Goal: Transaction & Acquisition: Purchase product/service

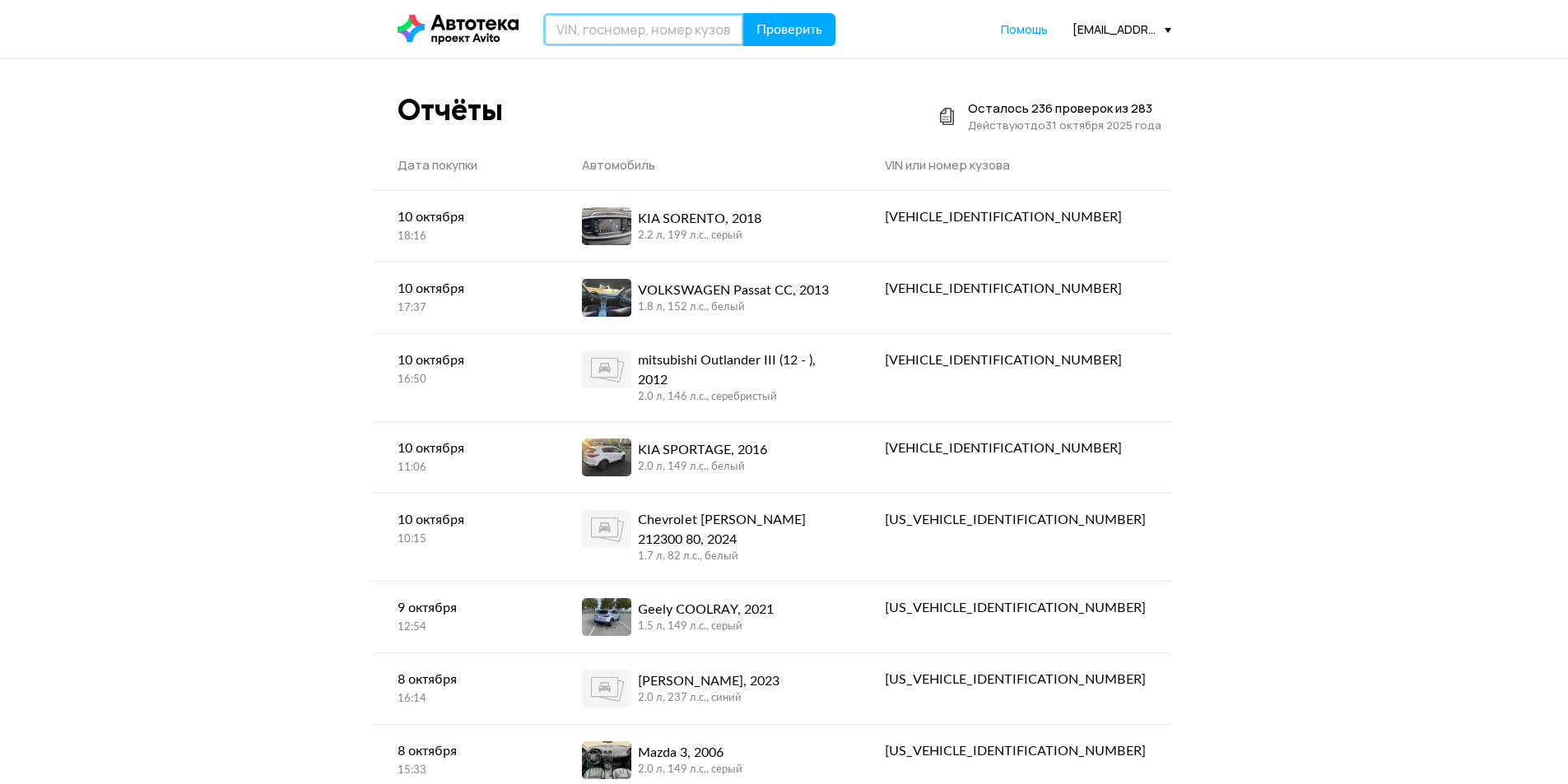
click at [574, 25] on input "text" at bounding box center [643, 29] width 200 height 33
type input "Р100СЕ123"
click at [744, 13] on button "Проверить" at bounding box center [789, 29] width 92 height 33
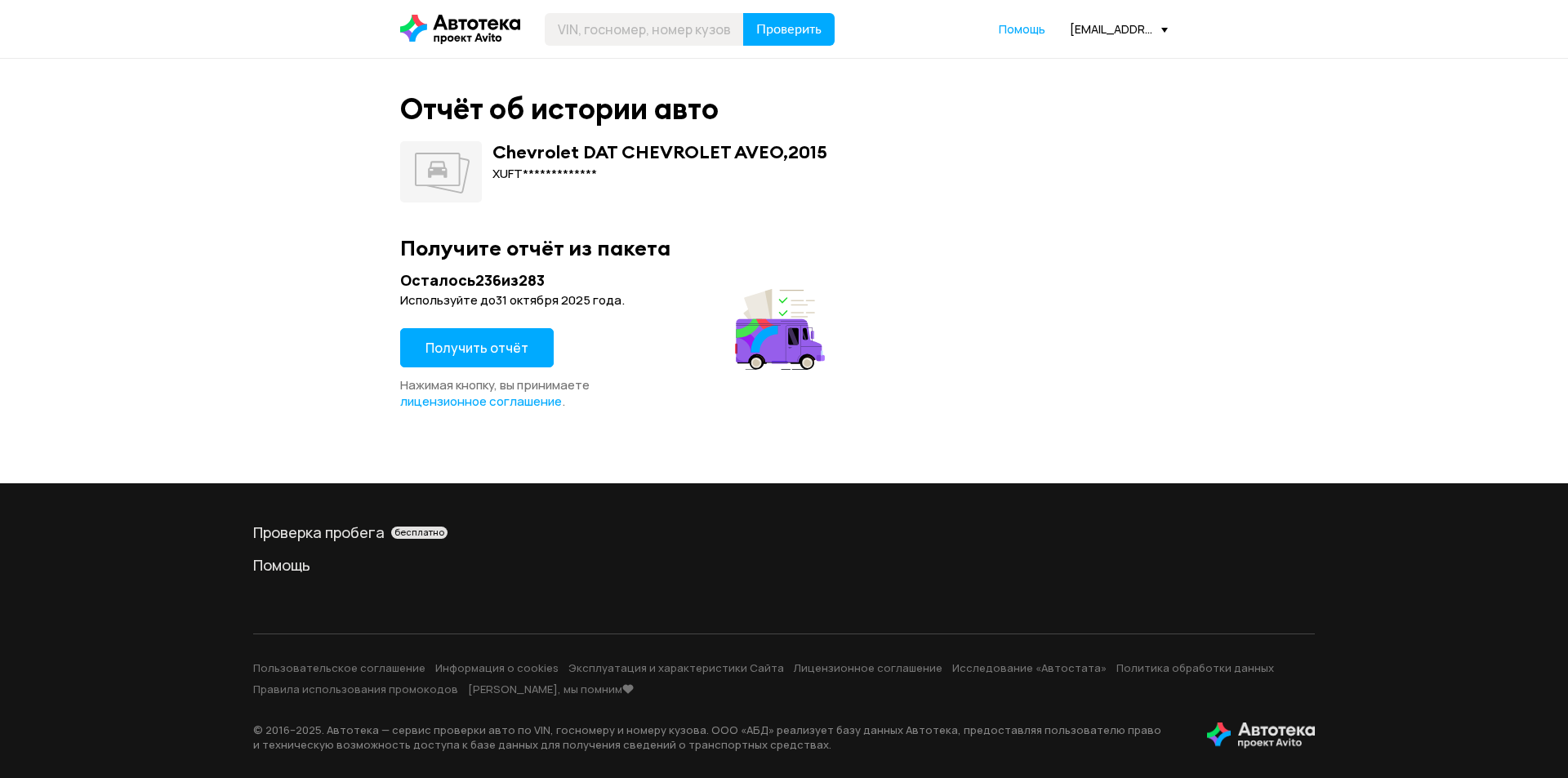
click at [514, 345] on span "Получить отчёт" at bounding box center [477, 348] width 103 height 18
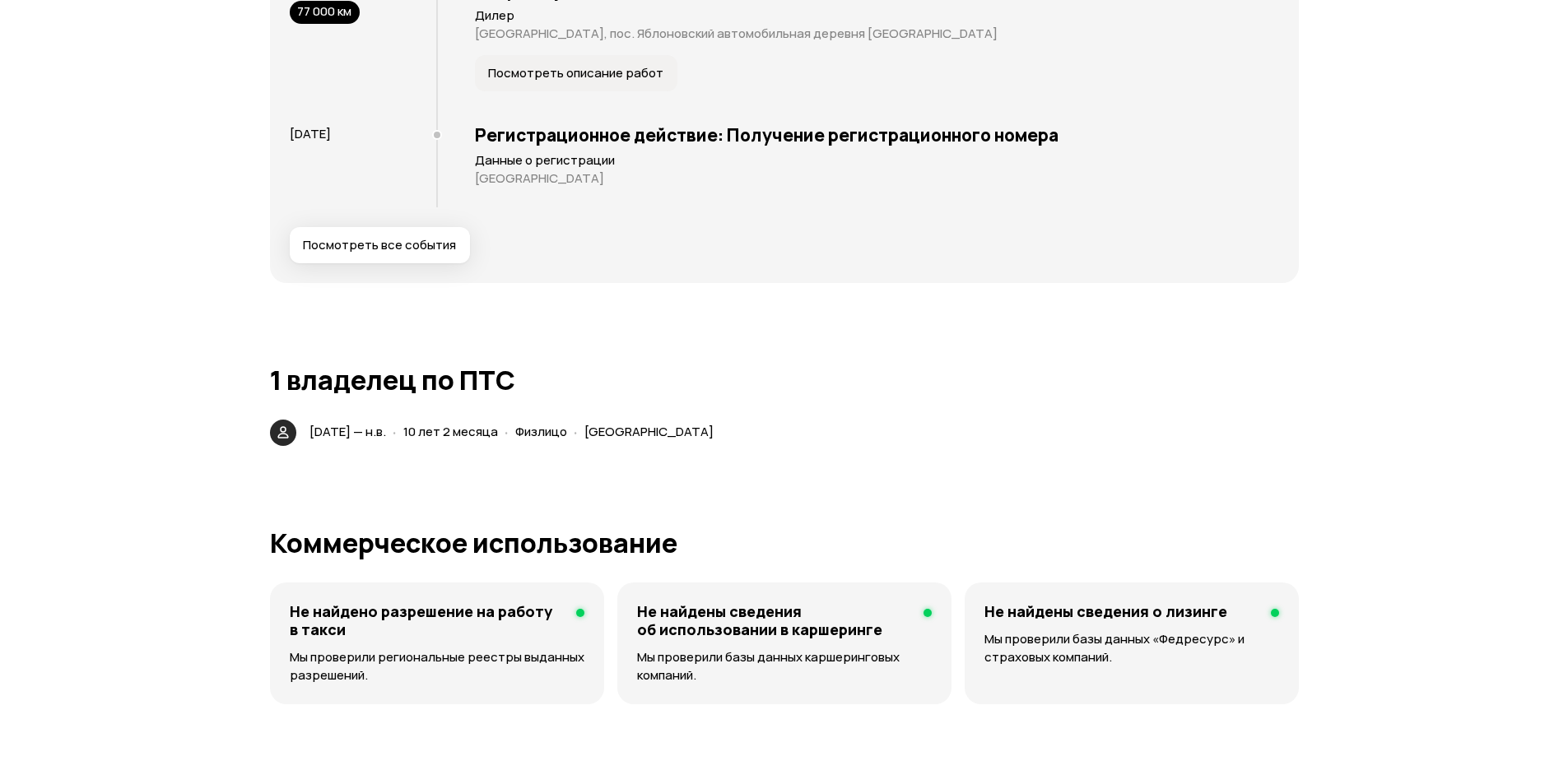
scroll to position [3537, 0]
